Goal: Task Accomplishment & Management: Complete application form

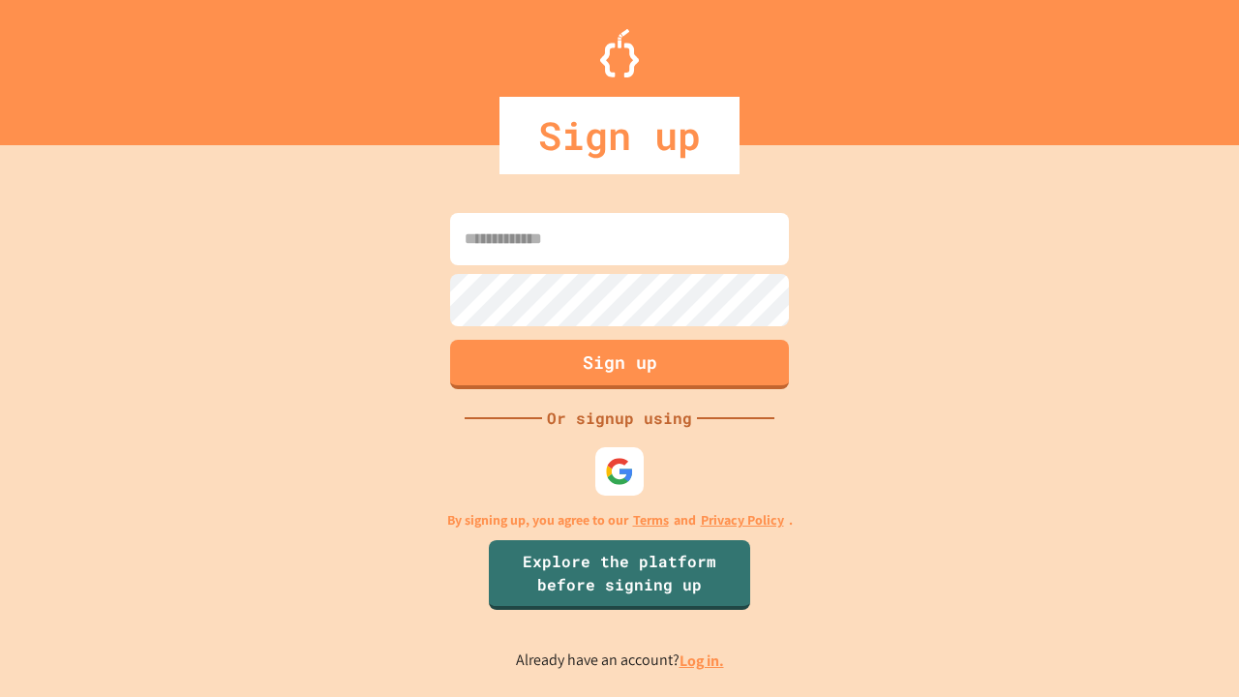
click at [703, 660] on link "Log in." at bounding box center [701, 660] width 45 height 20
